Goal: Task Accomplishment & Management: Manage account settings

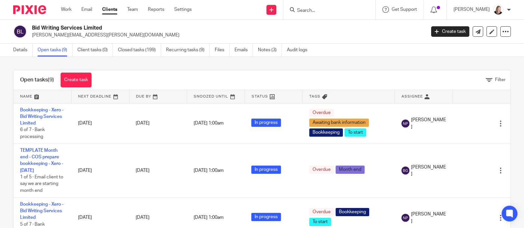
click at [315, 13] on form at bounding box center [331, 10] width 70 height 8
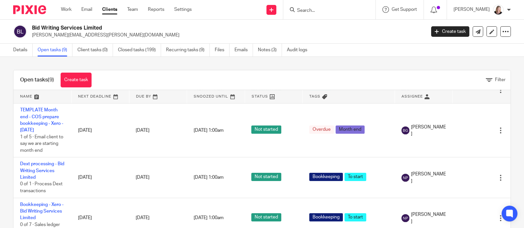
click at [314, 12] on input "Search" at bounding box center [325, 11] width 59 height 6
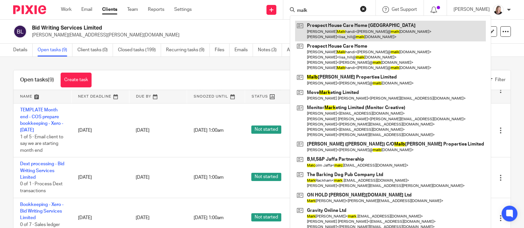
type input "malk"
click at [327, 31] on link at bounding box center [390, 31] width 191 height 20
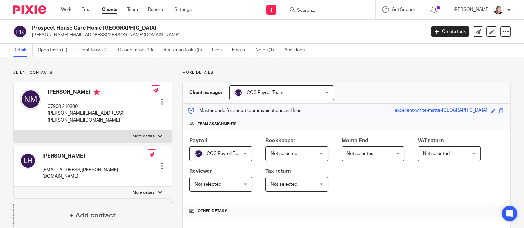
click at [327, 11] on input "Search" at bounding box center [325, 11] width 59 height 6
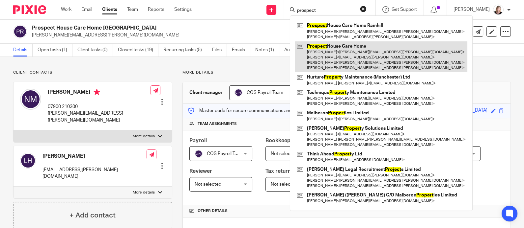
type input "prospect"
click at [361, 57] on link at bounding box center [381, 56] width 172 height 31
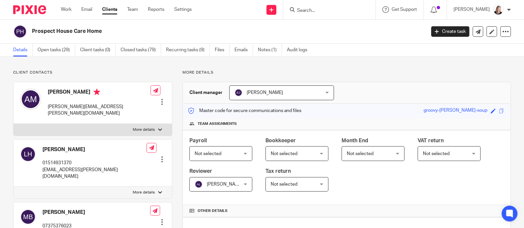
click at [152, 124] on label "More details" at bounding box center [92, 130] width 158 height 12
click at [13, 124] on input "More details" at bounding box center [13, 124] width 0 height 0
checkbox input "true"
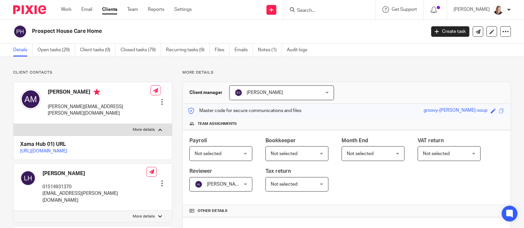
click at [67, 149] on link "https://platform.xamatech.com/portal/crm/clients/42df7d50-ba10-11ee-a92e-8590eb…" at bounding box center [43, 151] width 47 height 5
click at [160, 99] on div at bounding box center [162, 102] width 7 height 7
click at [118, 104] on link "Edit contact" at bounding box center [130, 107] width 63 height 10
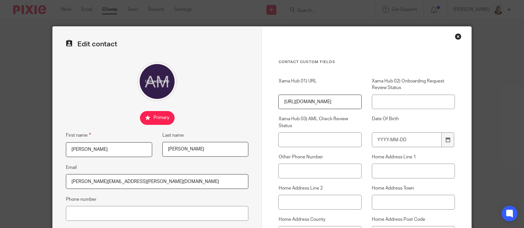
scroll to position [88, 0]
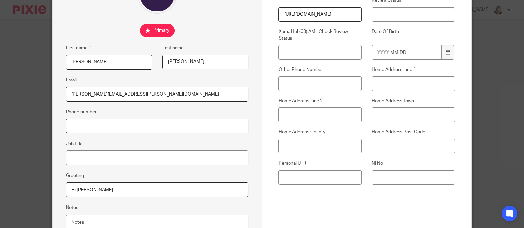
click at [94, 123] on input "Phone number" at bounding box center [157, 126] width 182 height 15
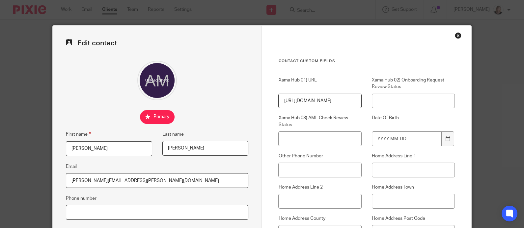
scroll to position [0, 0]
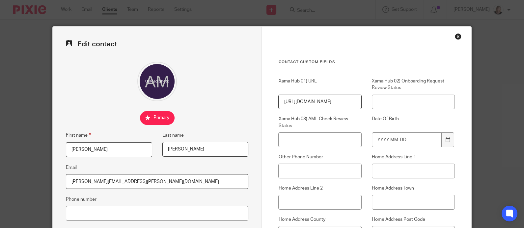
drag, startPoint x: 242, startPoint y: 36, endPoint x: 246, endPoint y: 34, distance: 4.9
click at [244, 35] on div "Edit contact First name Anita Last name Malkhandi Email anita@malkhandi.com Pho…" at bounding box center [157, 187] width 209 height 320
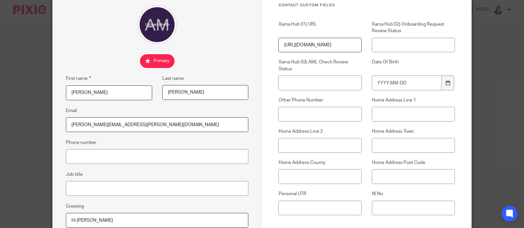
scroll to position [44, 0]
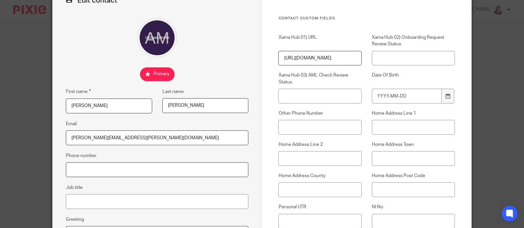
click at [137, 166] on input "Phone number" at bounding box center [157, 170] width 182 height 15
type input "07711 857232"
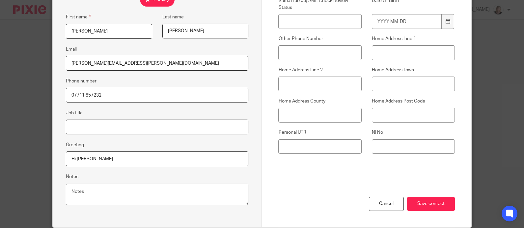
scroll to position [132, 0]
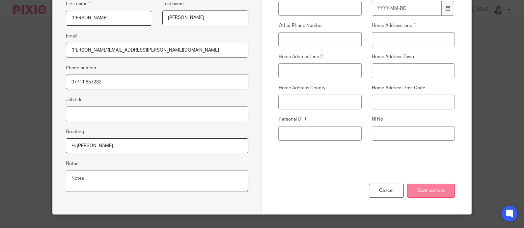
click at [428, 191] on input "Save contact" at bounding box center [431, 191] width 48 height 14
drag, startPoint x: 108, startPoint y: 85, endPoint x: 21, endPoint y: 76, distance: 87.4
click at [21, 76] on div "Edit contact First name Anita Last name Malkhandi Email anita@malkhandi.com Pho…" at bounding box center [262, 114] width 524 height 228
click at [437, 194] on input "Save contact" at bounding box center [431, 191] width 48 height 14
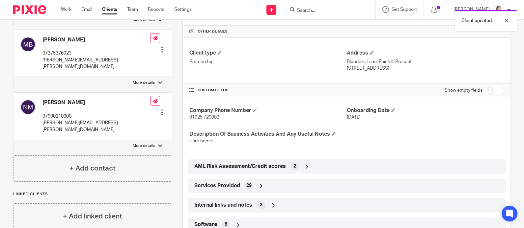
scroll to position [25, 0]
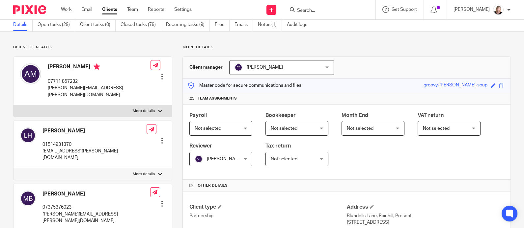
click at [318, 7] on form at bounding box center [331, 10] width 70 height 8
click at [312, 13] on input "Search" at bounding box center [325, 11] width 59 height 6
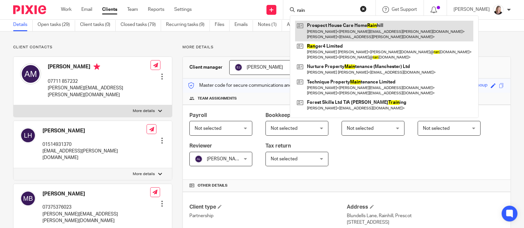
type input "rain"
click at [335, 29] on link at bounding box center [384, 31] width 178 height 20
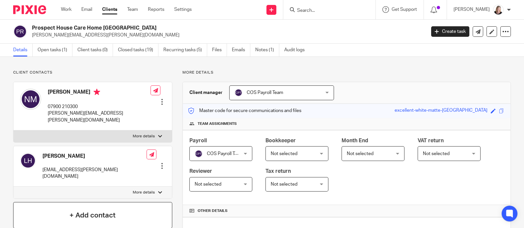
click at [96, 211] on h4 "+ Add contact" at bounding box center [92, 216] width 46 height 10
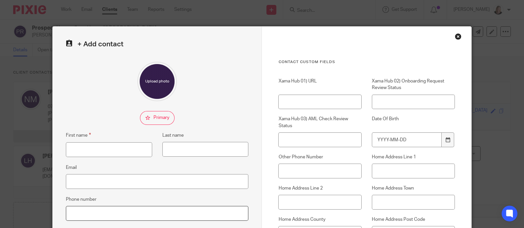
click at [90, 210] on input "Phone number" at bounding box center [157, 213] width 182 height 15
paste input "07711 857232"
type input "07711 857232"
click at [76, 147] on input "First name" at bounding box center [109, 150] width 86 height 15
type input "Anita"
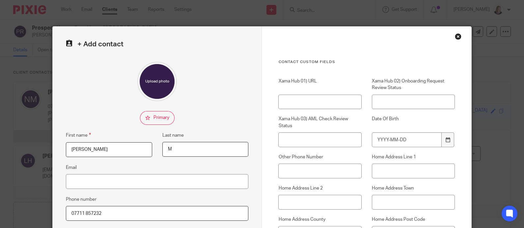
type input "Malkhandi"
click at [122, 179] on input "Email" at bounding box center [157, 181] width 182 height 15
type input "[PERSON_NAME][EMAIL_ADDRESS][PERSON_NAME][DOMAIN_NAME]"
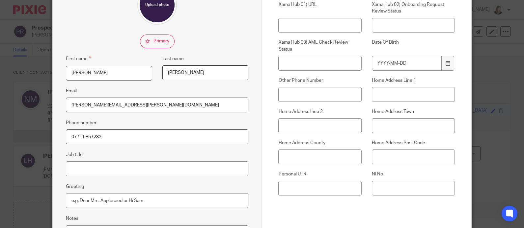
scroll to position [88, 0]
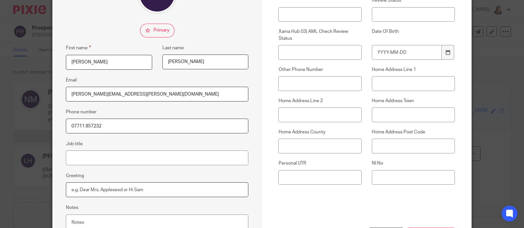
click at [112, 193] on input "Greeting" at bounding box center [157, 190] width 182 height 15
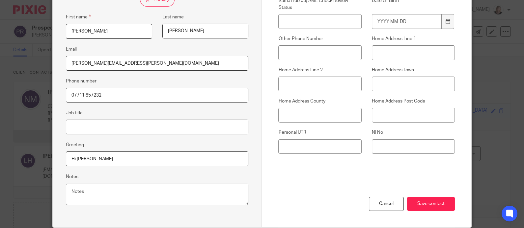
scroll to position [132, 0]
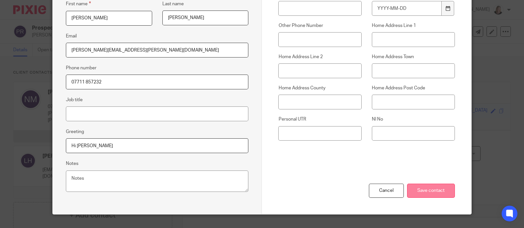
type input "Hi Anita"
click at [441, 195] on input "Save contact" at bounding box center [431, 191] width 48 height 14
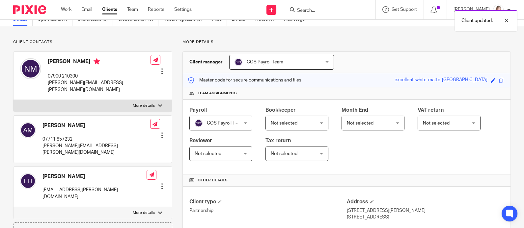
scroll to position [44, 0]
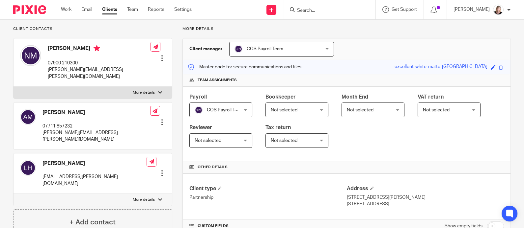
click at [160, 119] on div at bounding box center [162, 122] width 7 height 7
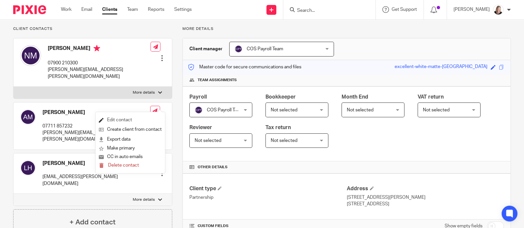
click at [123, 118] on link "Edit contact" at bounding box center [130, 121] width 63 height 10
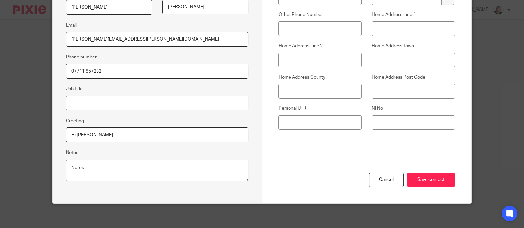
scroll to position [145, 0]
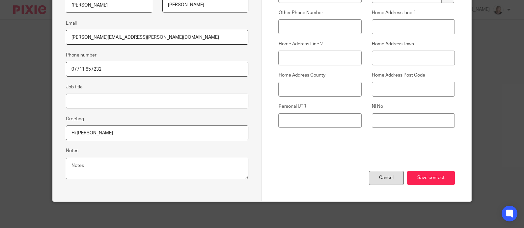
click at [388, 180] on div "Cancel" at bounding box center [386, 178] width 35 height 14
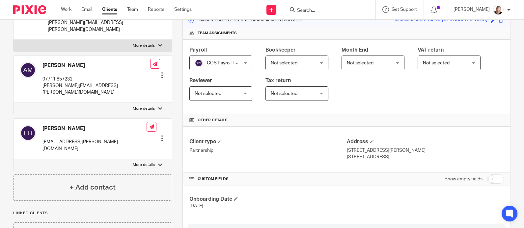
scroll to position [26, 0]
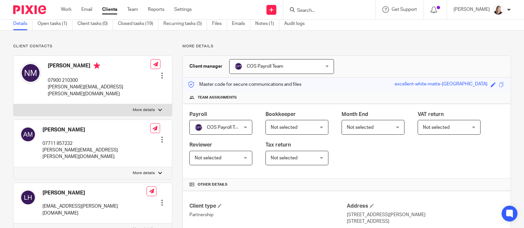
click at [143, 108] on p "More details" at bounding box center [144, 110] width 22 height 5
click at [13, 104] on input "More details" at bounding box center [13, 104] width 0 height 0
checkbox input "true"
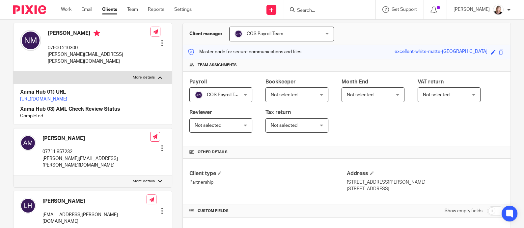
scroll to position [70, 0]
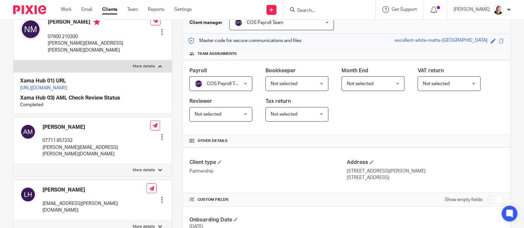
click at [145, 172] on p "More details" at bounding box center [144, 170] width 22 height 5
click at [13, 165] on input "More details" at bounding box center [13, 164] width 0 height 0
checkbox input "true"
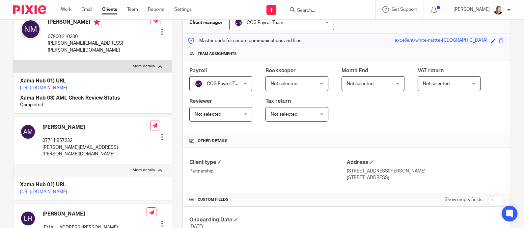
click at [67, 191] on link "[URL][DOMAIN_NAME]" at bounding box center [43, 192] width 47 height 5
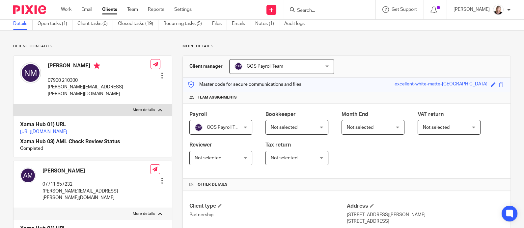
scroll to position [0, 0]
